Goal: Transaction & Acquisition: Purchase product/service

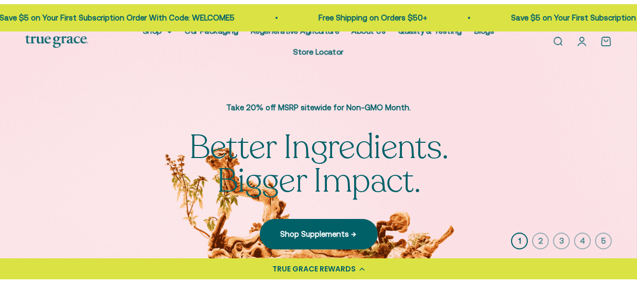
scroll to position [10, 0]
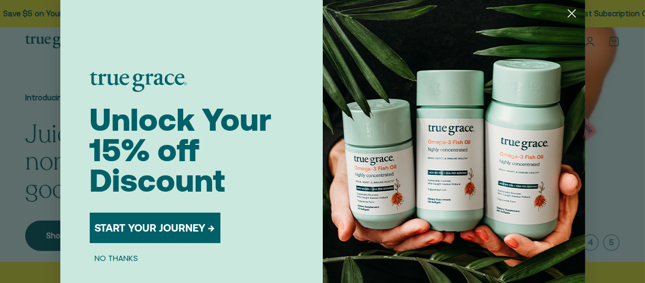
drag, startPoint x: 641, startPoint y: 16, endPoint x: 627, endPoint y: 17, distance: 14.2
click at [567, 9] on circle "Close dialog" at bounding box center [571, 13] width 17 height 17
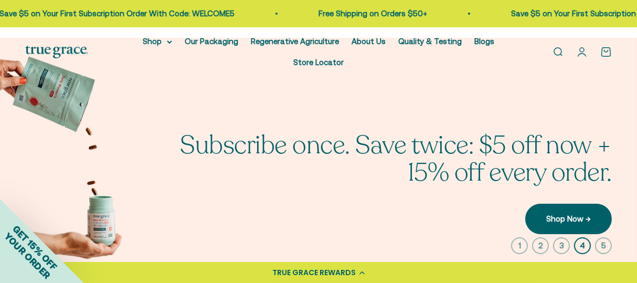
click at [552, 46] on link "Open search" at bounding box center [558, 52] width 12 height 12
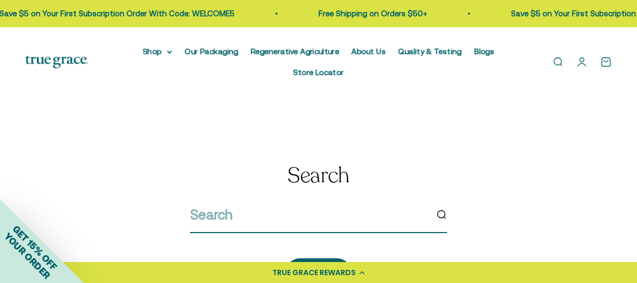
click at [272, 204] on input "search" at bounding box center [308, 215] width 237 height 22
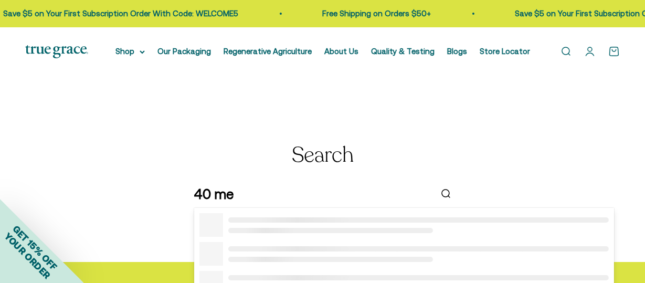
type input "40 men"
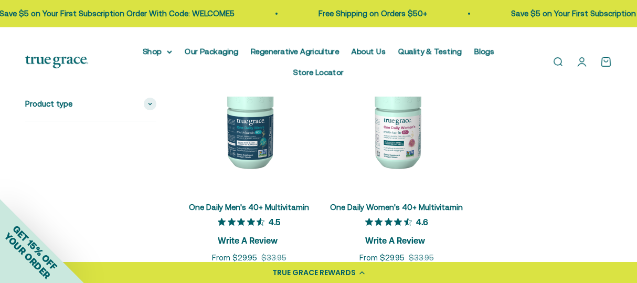
scroll to position [196, 0]
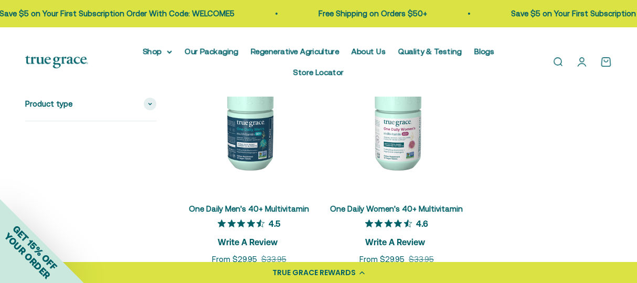
click at [253, 106] on img at bounding box center [249, 125] width 135 height 135
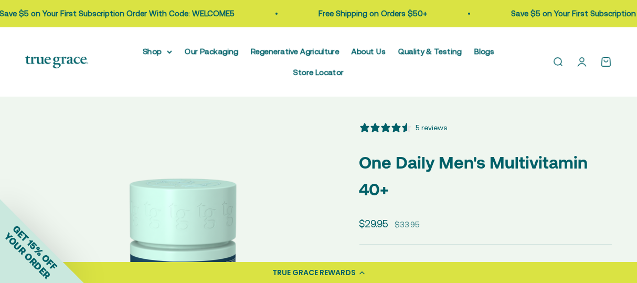
select select "3"
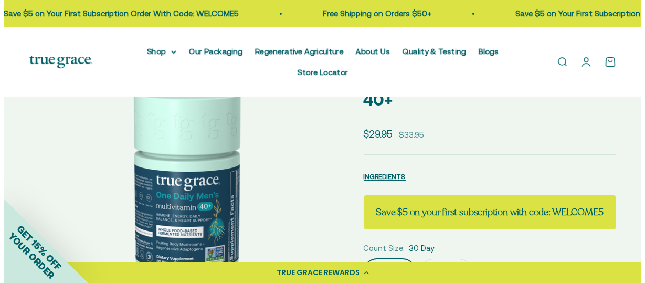
scroll to position [95, 0]
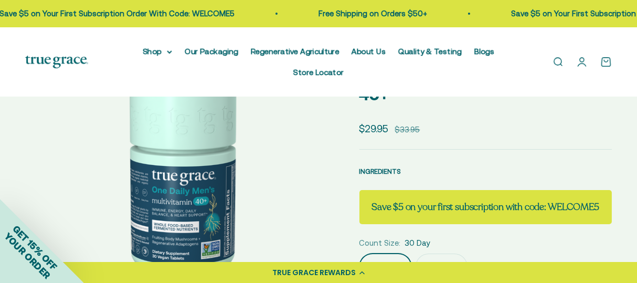
click at [381, 167] on span "INGREDIENTS" at bounding box center [381, 171] width 42 height 8
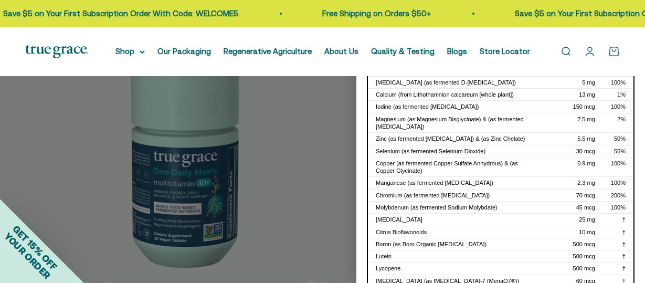
scroll to position [200, 0]
click at [340, 51] on link "About Us" at bounding box center [341, 51] width 34 height 9
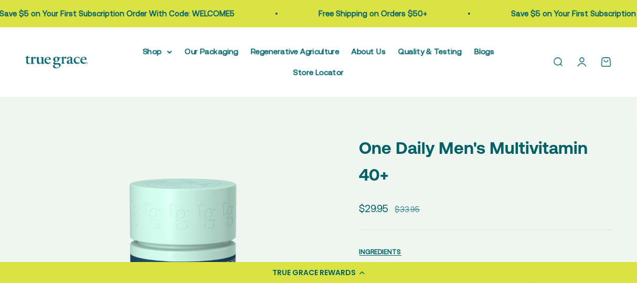
select select "3"
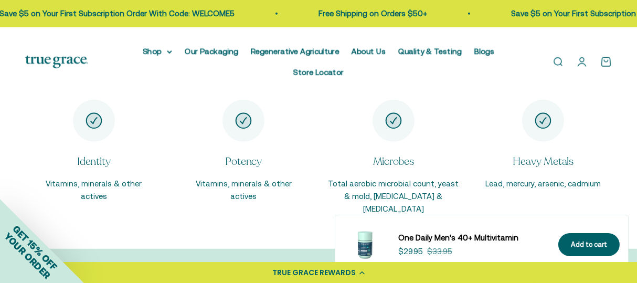
scroll to position [1872, 0]
